Goal: Task Accomplishment & Management: Manage account settings

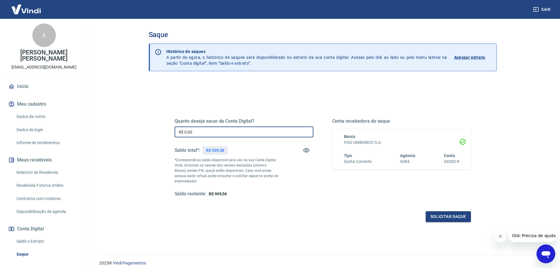
click at [222, 128] on input "R$ 0,00" at bounding box center [244, 131] width 139 height 11
type input "R$ 909,56"
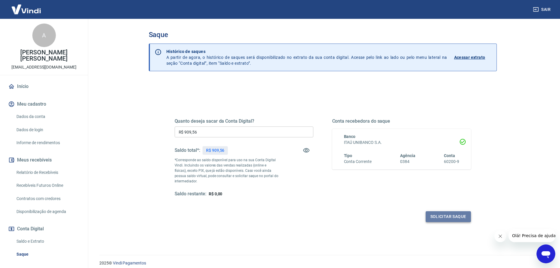
click at [446, 217] on button "Solicitar saque" at bounding box center [448, 216] width 45 height 11
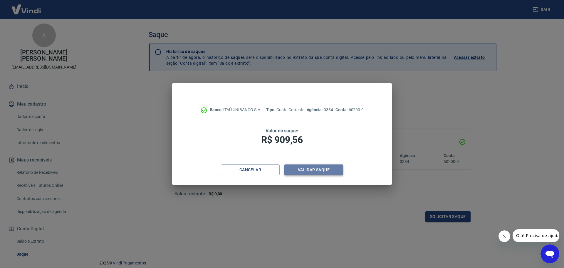
click at [328, 171] on button "Validar saque" at bounding box center [314, 169] width 59 height 11
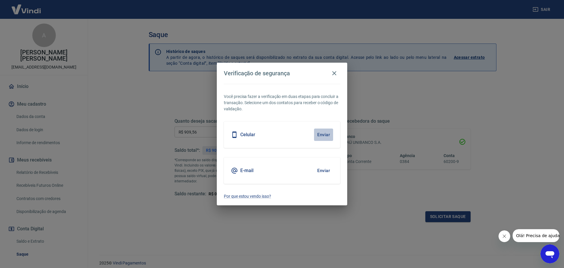
click at [322, 133] on button "Enviar" at bounding box center [323, 134] width 19 height 12
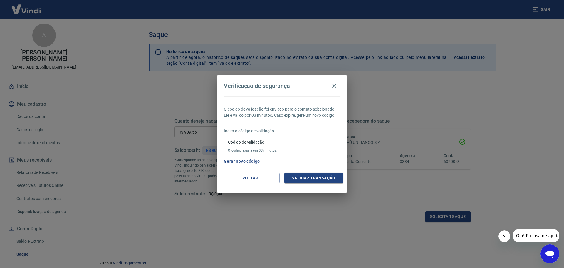
click at [249, 145] on input "Código de validação" at bounding box center [282, 141] width 116 height 11
type input "487506"
click at [312, 176] on button "Validar transação" at bounding box center [314, 178] width 59 height 11
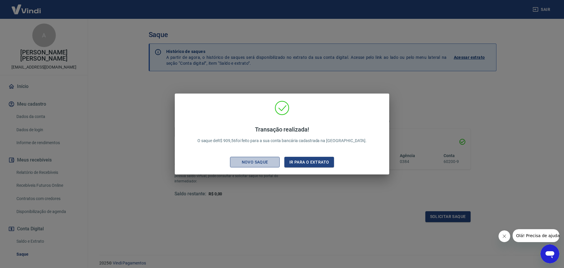
click at [262, 164] on div "Novo saque" at bounding box center [255, 161] width 41 height 7
